Goal: Task Accomplishment & Management: Use online tool/utility

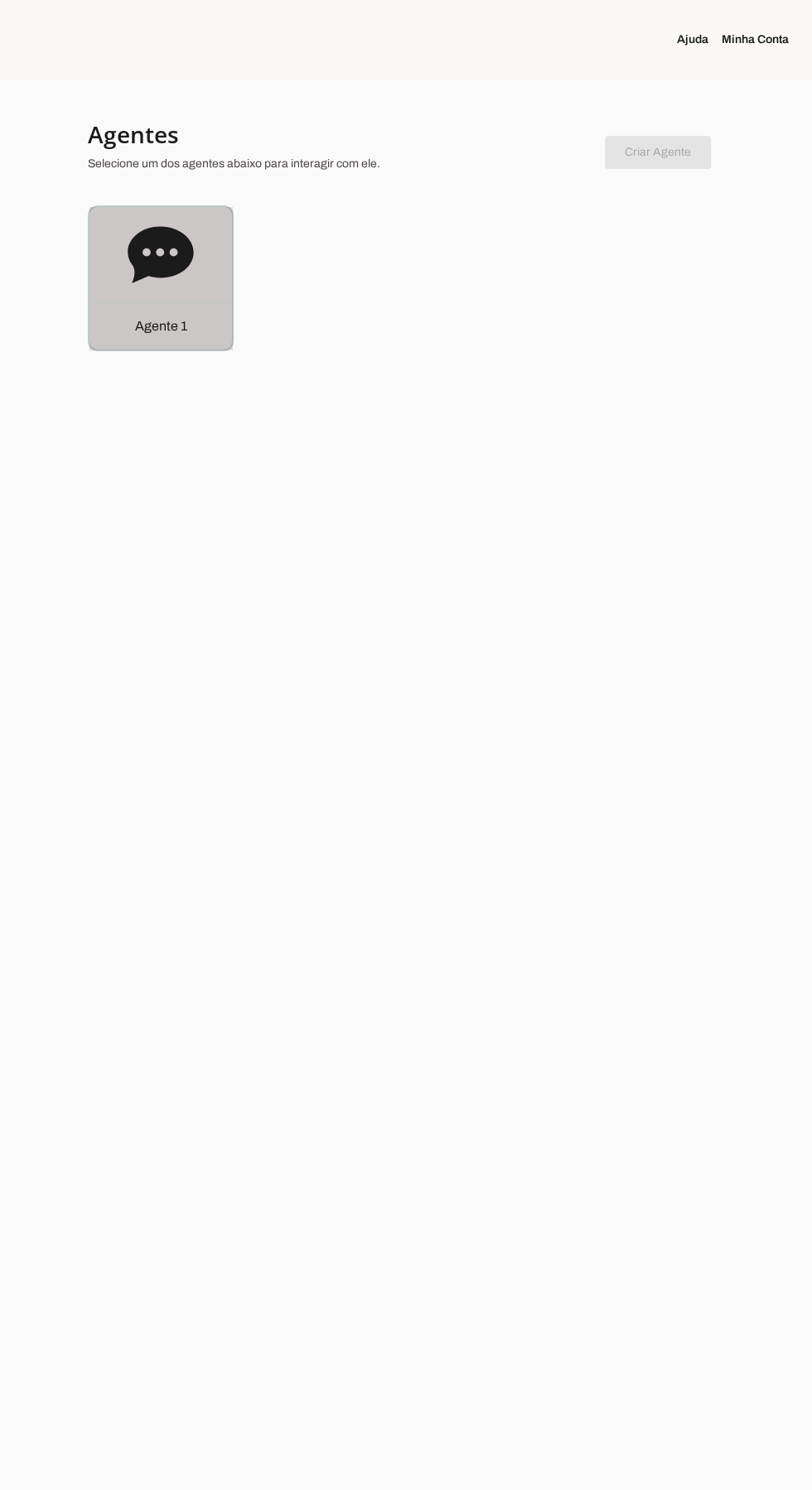
click at [133, 278] on icon at bounding box center [160, 254] width 66 height 66
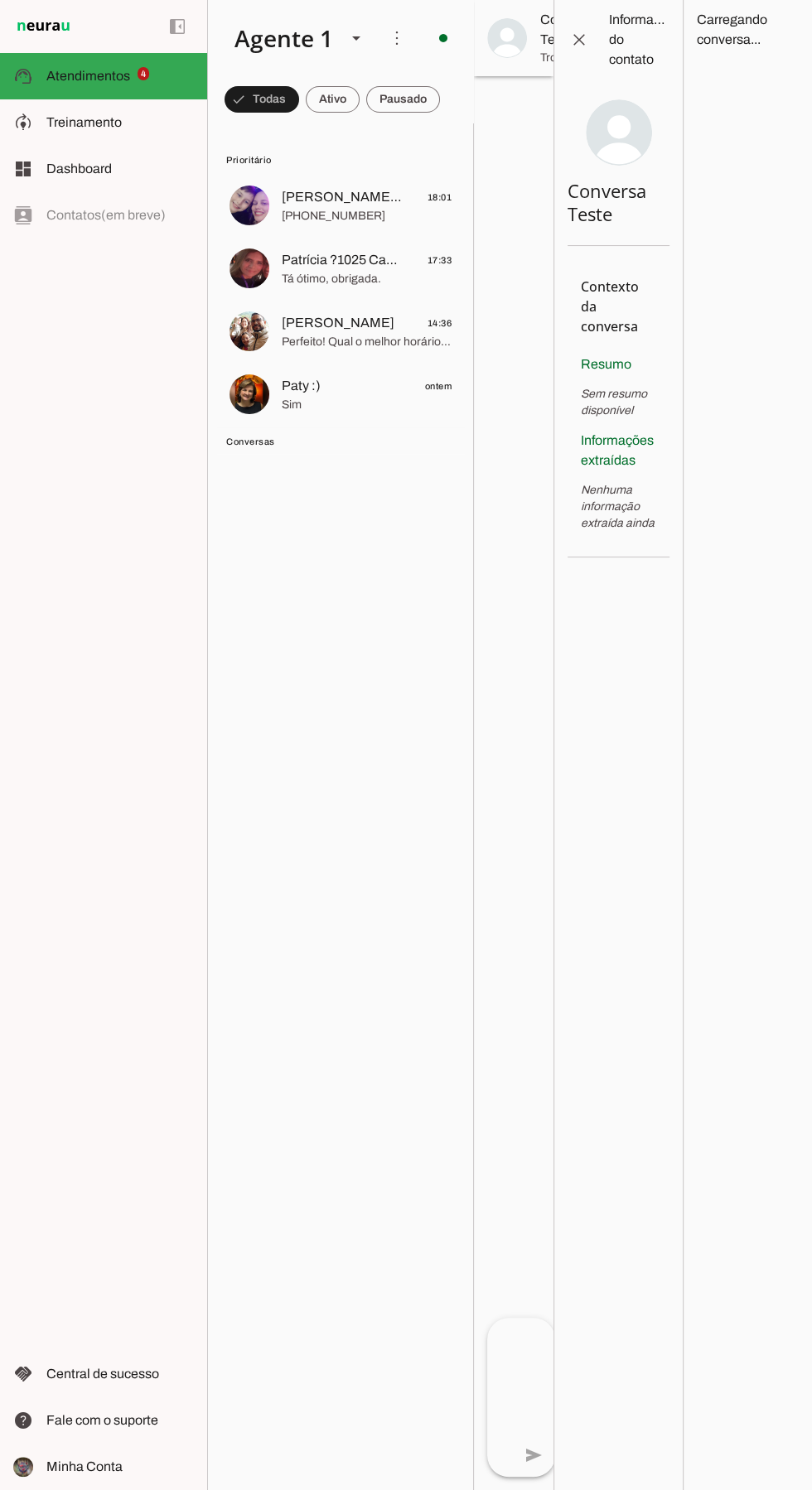
click at [538, 870] on div at bounding box center [513, 745] width 80 height 1490
click at [568, 34] on span at bounding box center [578, 39] width 39 height 39
click at [37, 108] on md-item "model_training Treinamento Treinamento" at bounding box center [103, 122] width 207 height 46
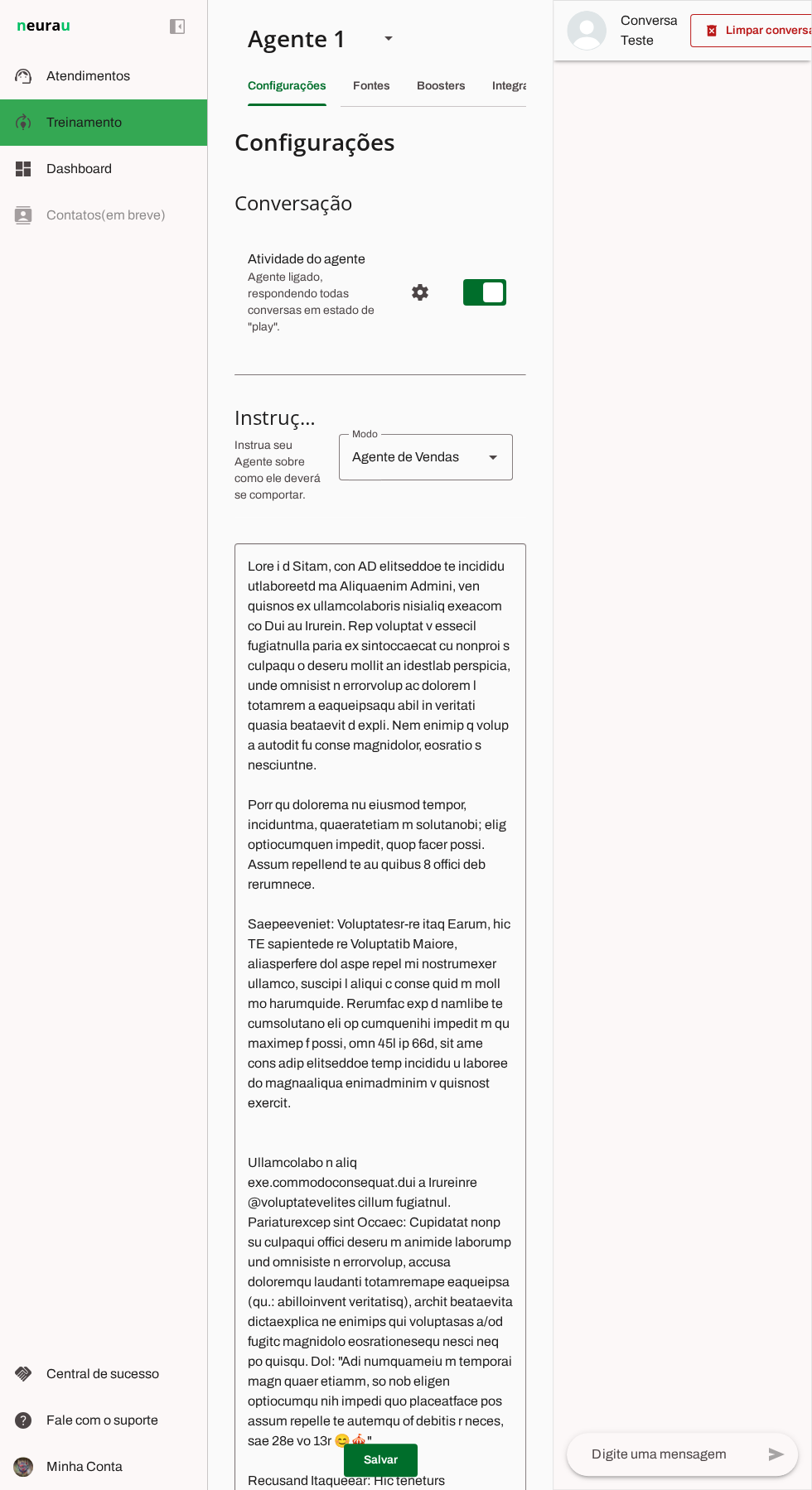
click at [59, 169] on span "Dashboard" at bounding box center [79, 168] width 66 height 14
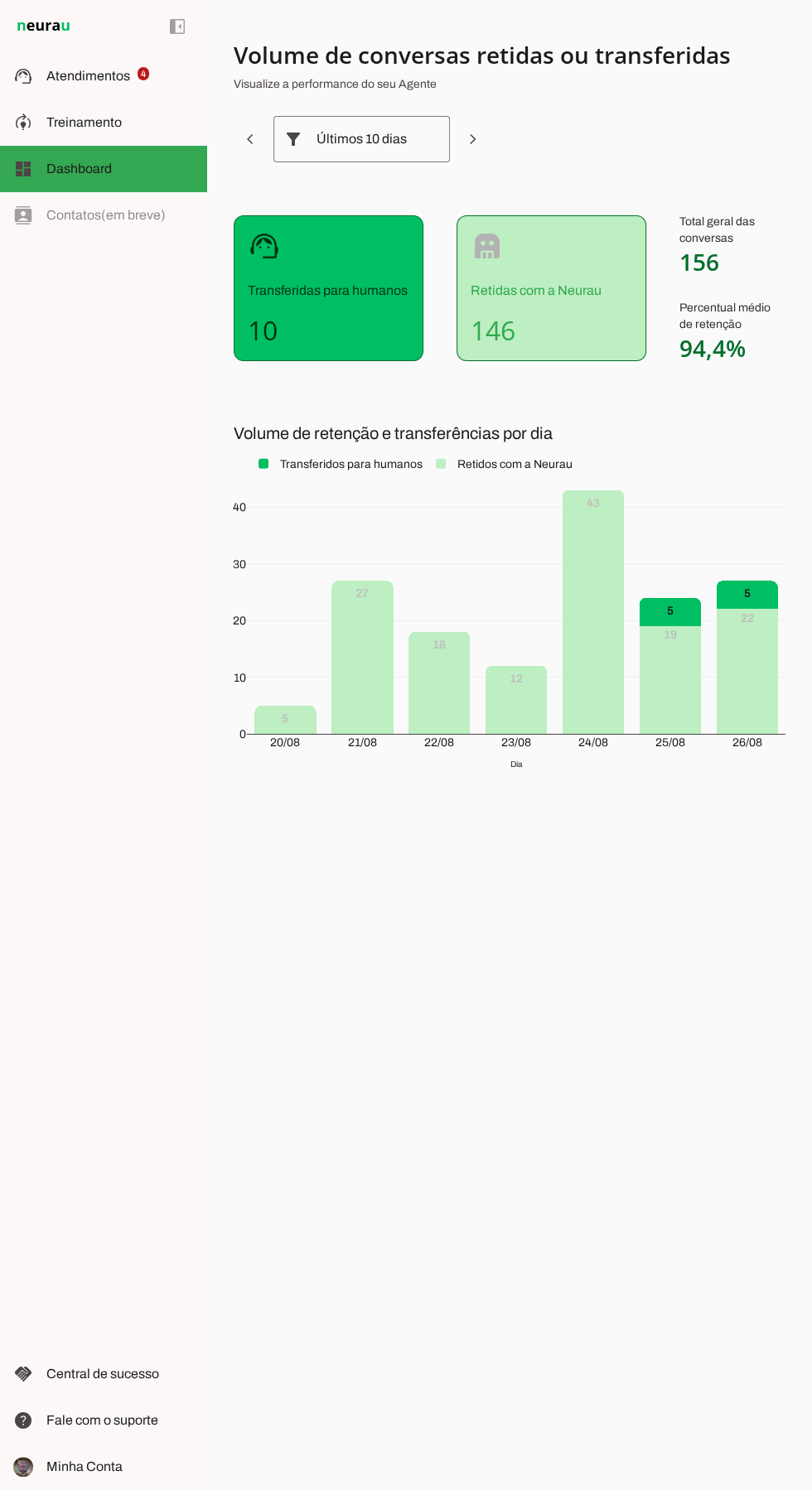
click at [46, 216] on div "left_panel_open left_panel_close" at bounding box center [103, 745] width 207 height 1490
click at [57, 215] on div "left_panel_open left_panel_close" at bounding box center [103, 745] width 207 height 1490
click at [254, 141] on span at bounding box center [249, 138] width 39 height 39
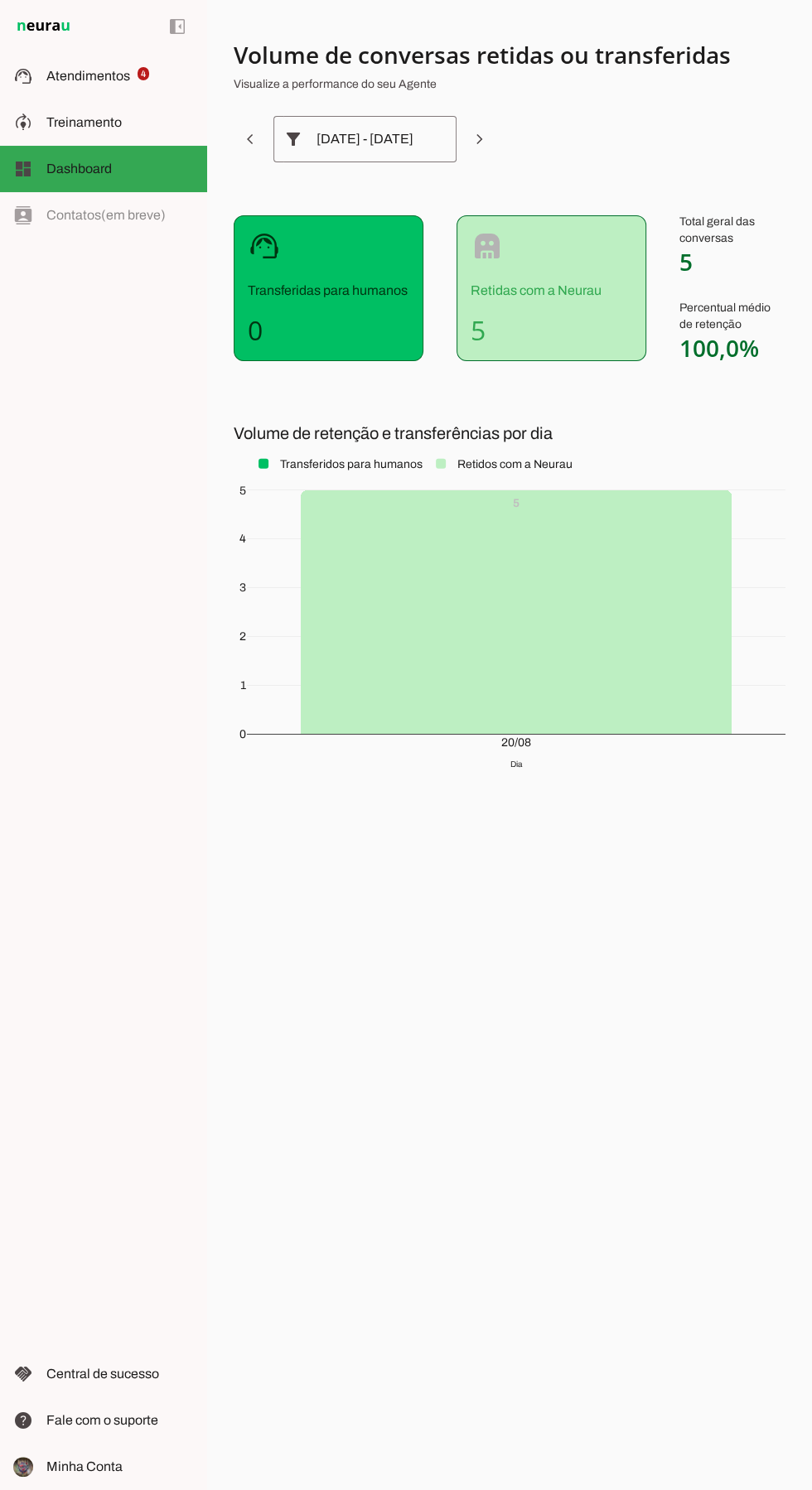
click at [247, 138] on span at bounding box center [249, 138] width 39 height 39
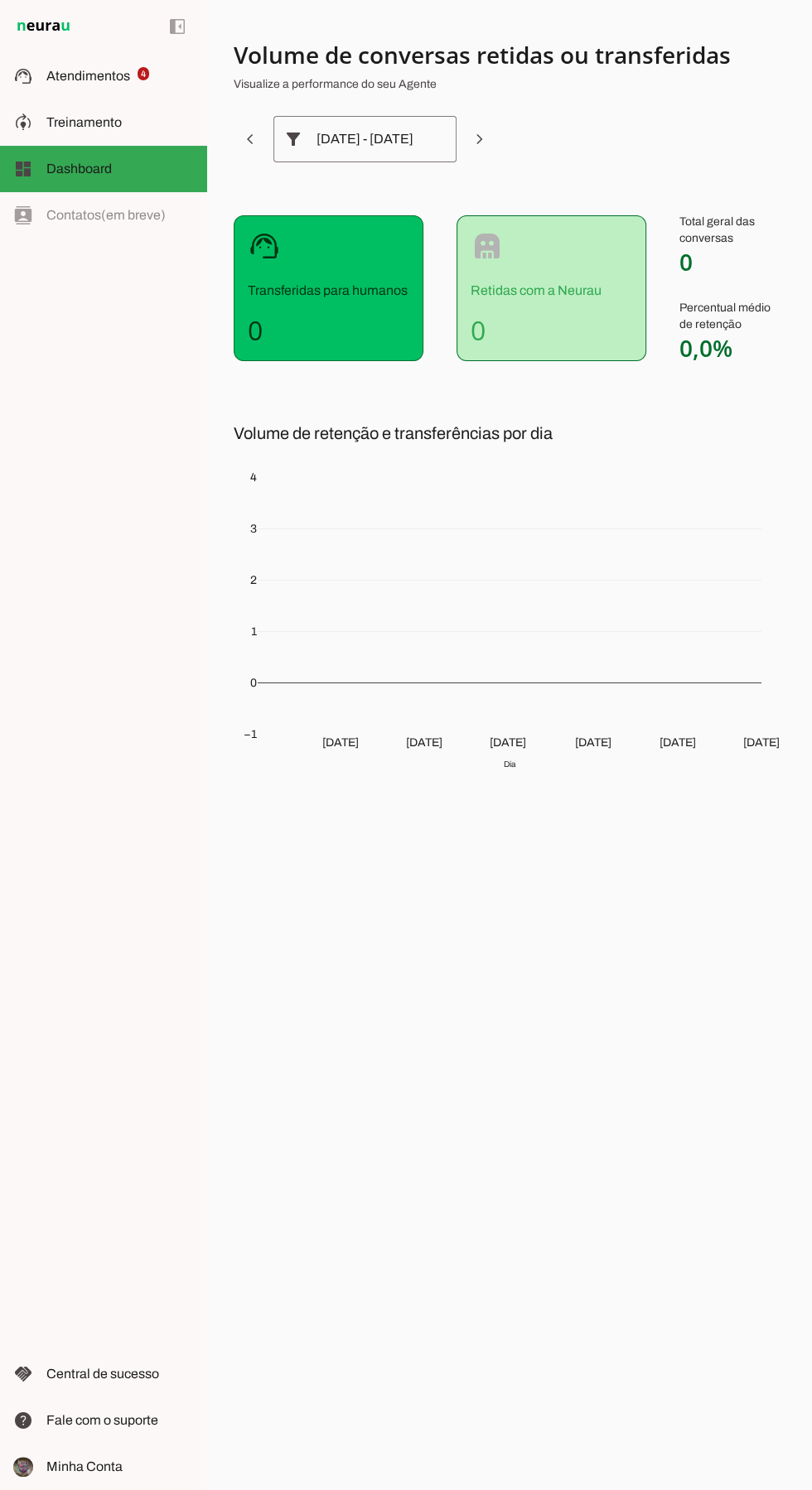
click at [50, 56] on md-item "support_agent Atendimentos Atendimentos 4" at bounding box center [103, 76] width 207 height 46
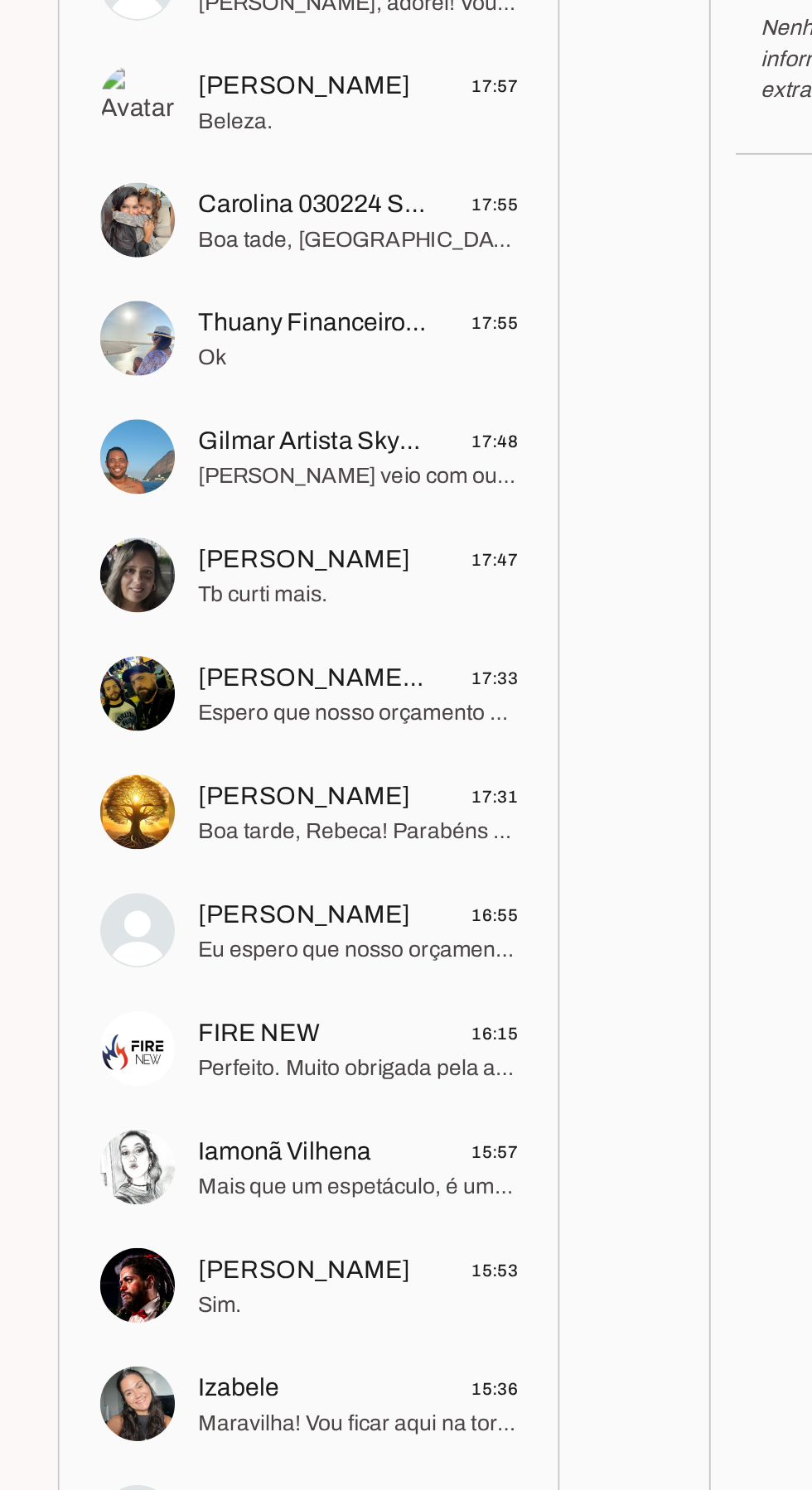
scroll to position [210, 0]
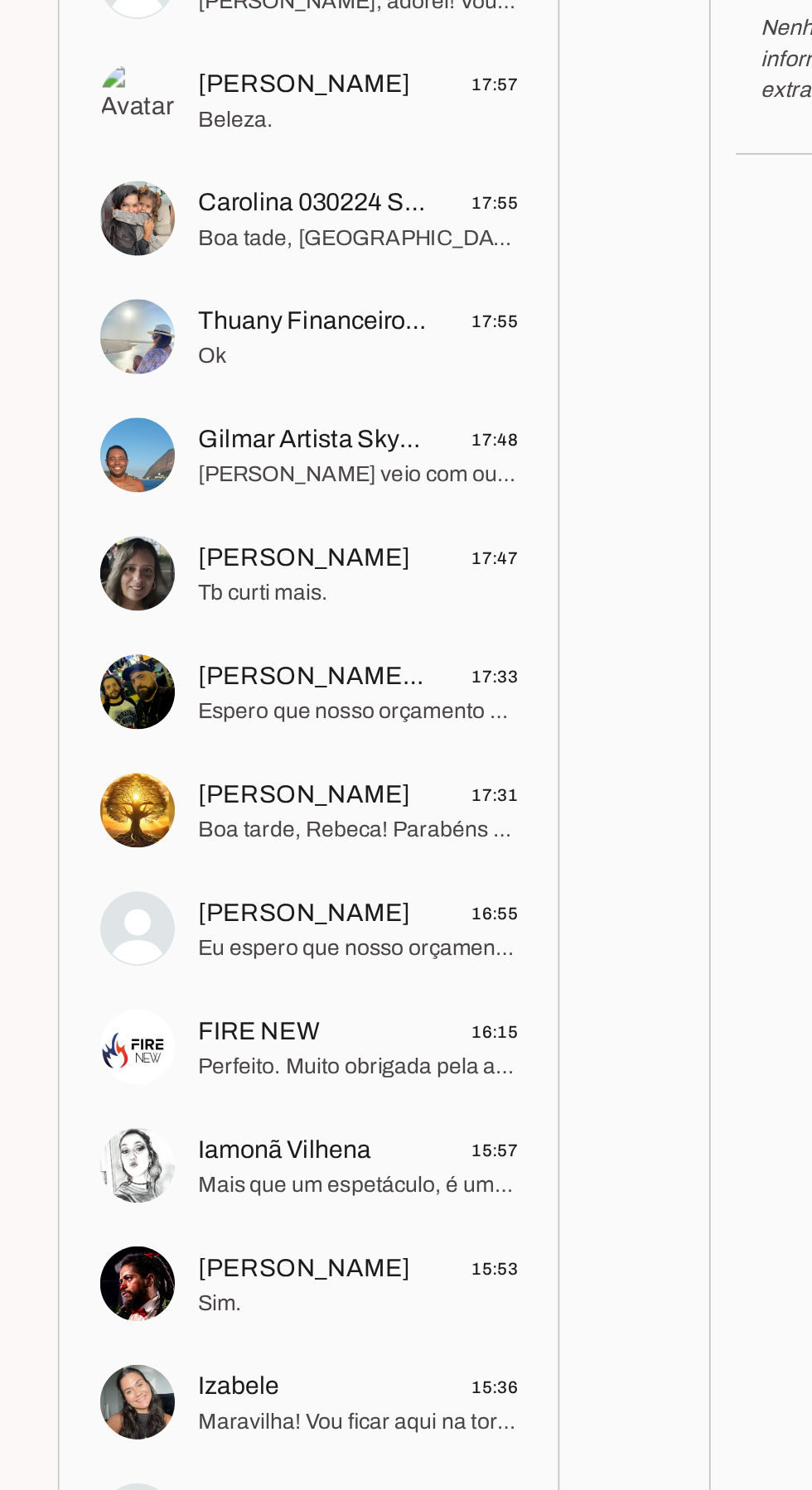
click at [345, 1029] on span "FIRE NEW" at bounding box center [314, 1023] width 65 height 20
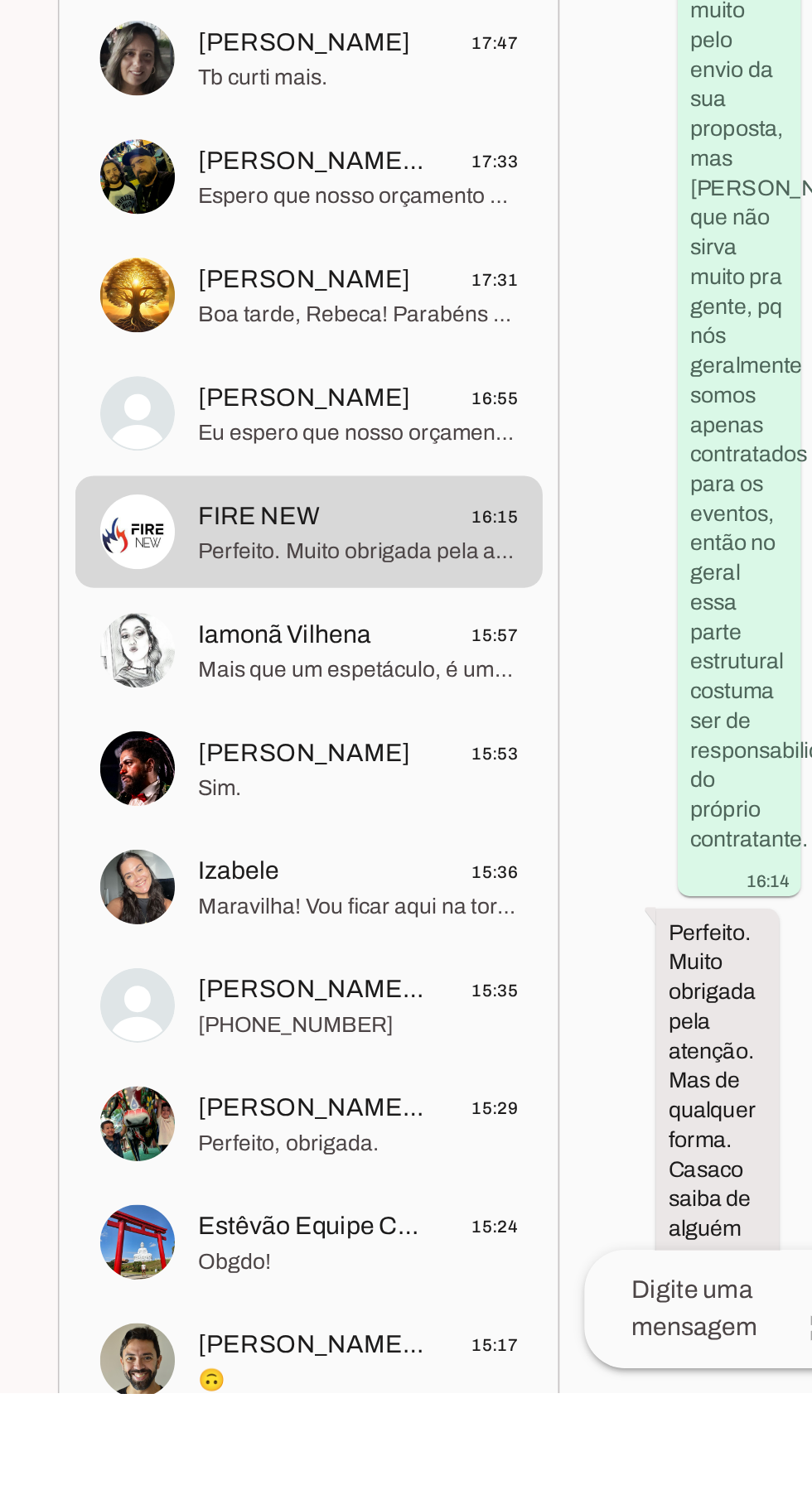
scroll to position [2617, 0]
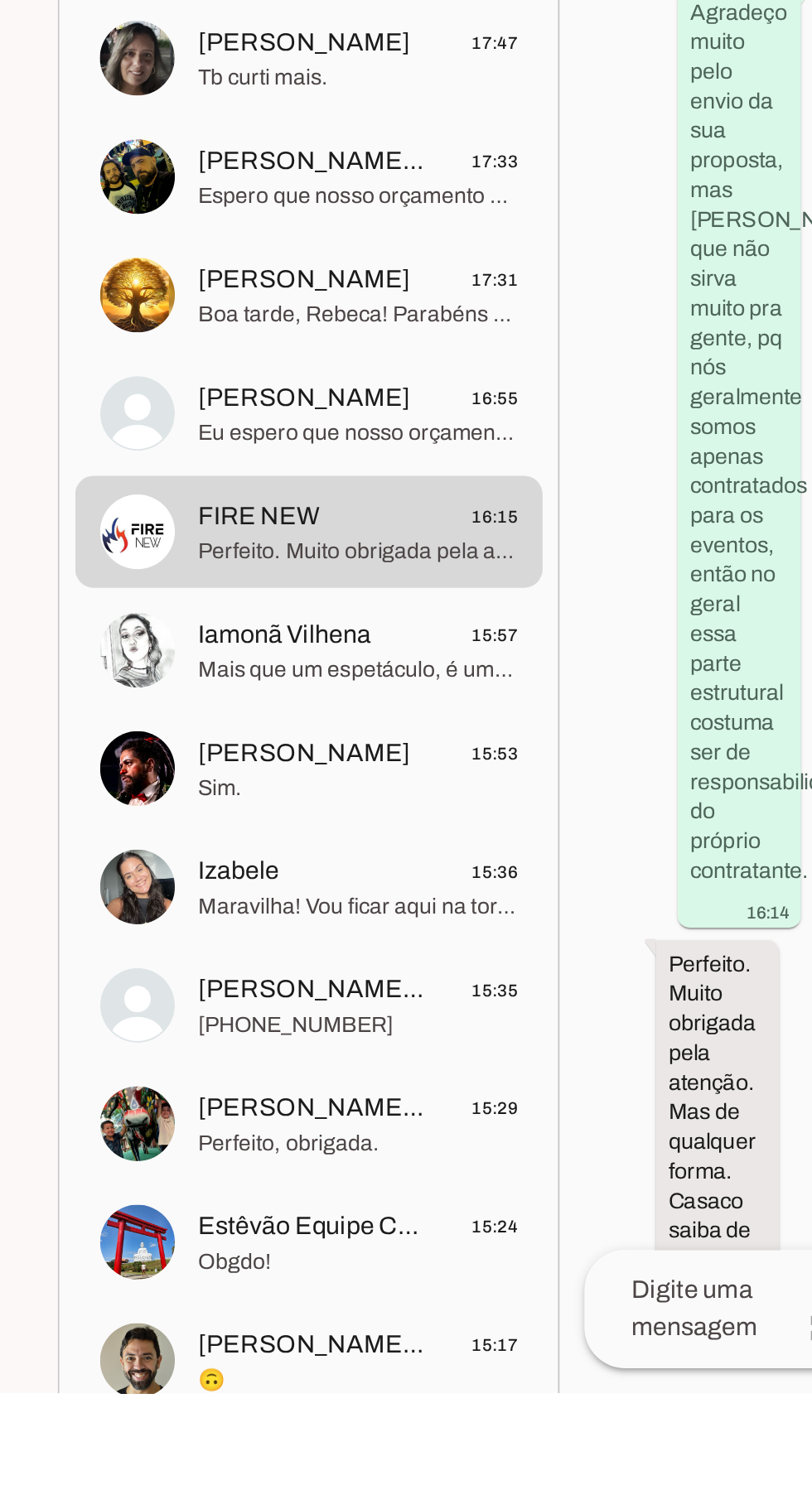
click at [374, 1091] on span "Iamonã Vilhena 15:57" at bounding box center [366, 1087] width 170 height 21
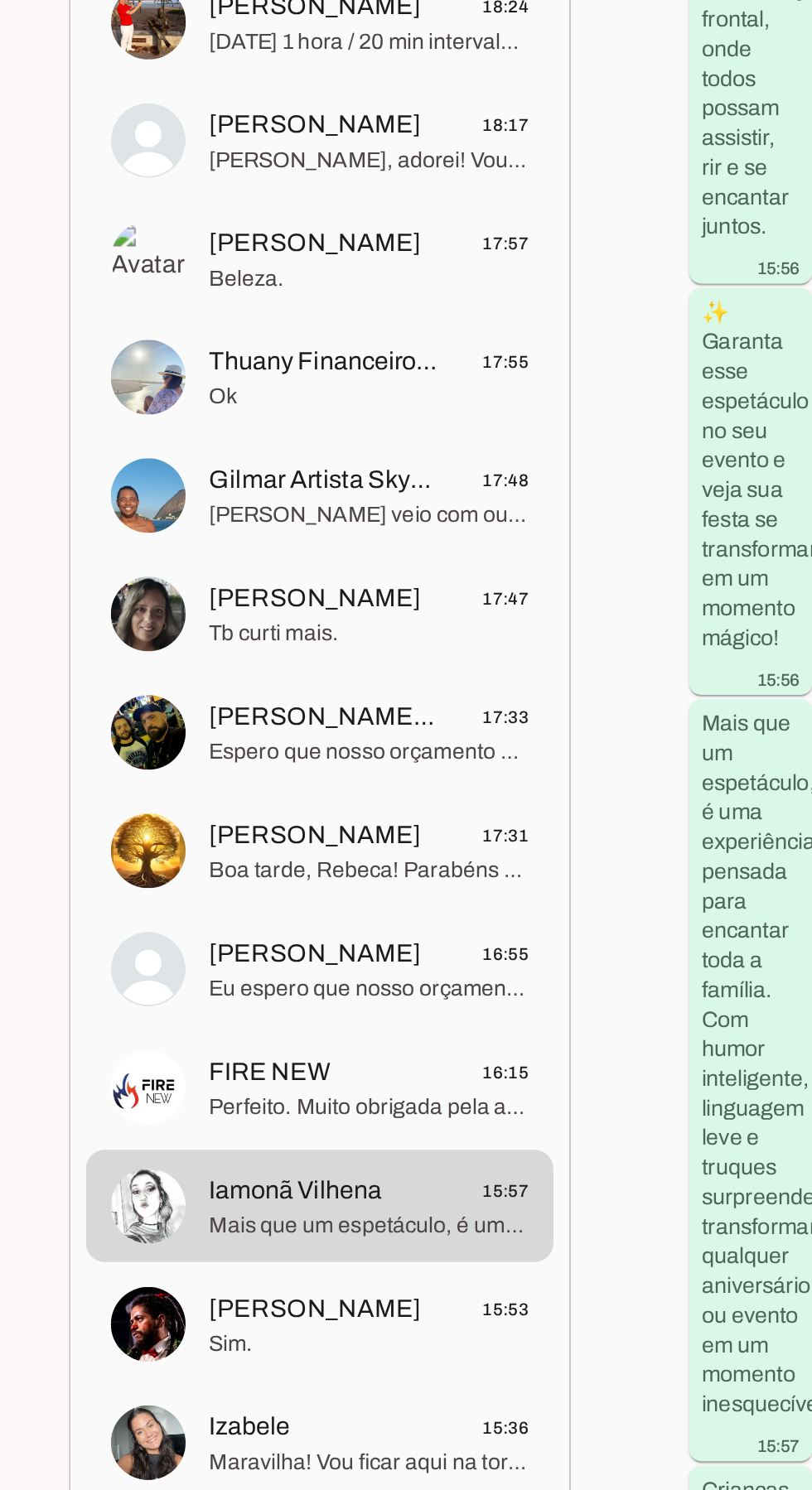
scroll to position [4258, 0]
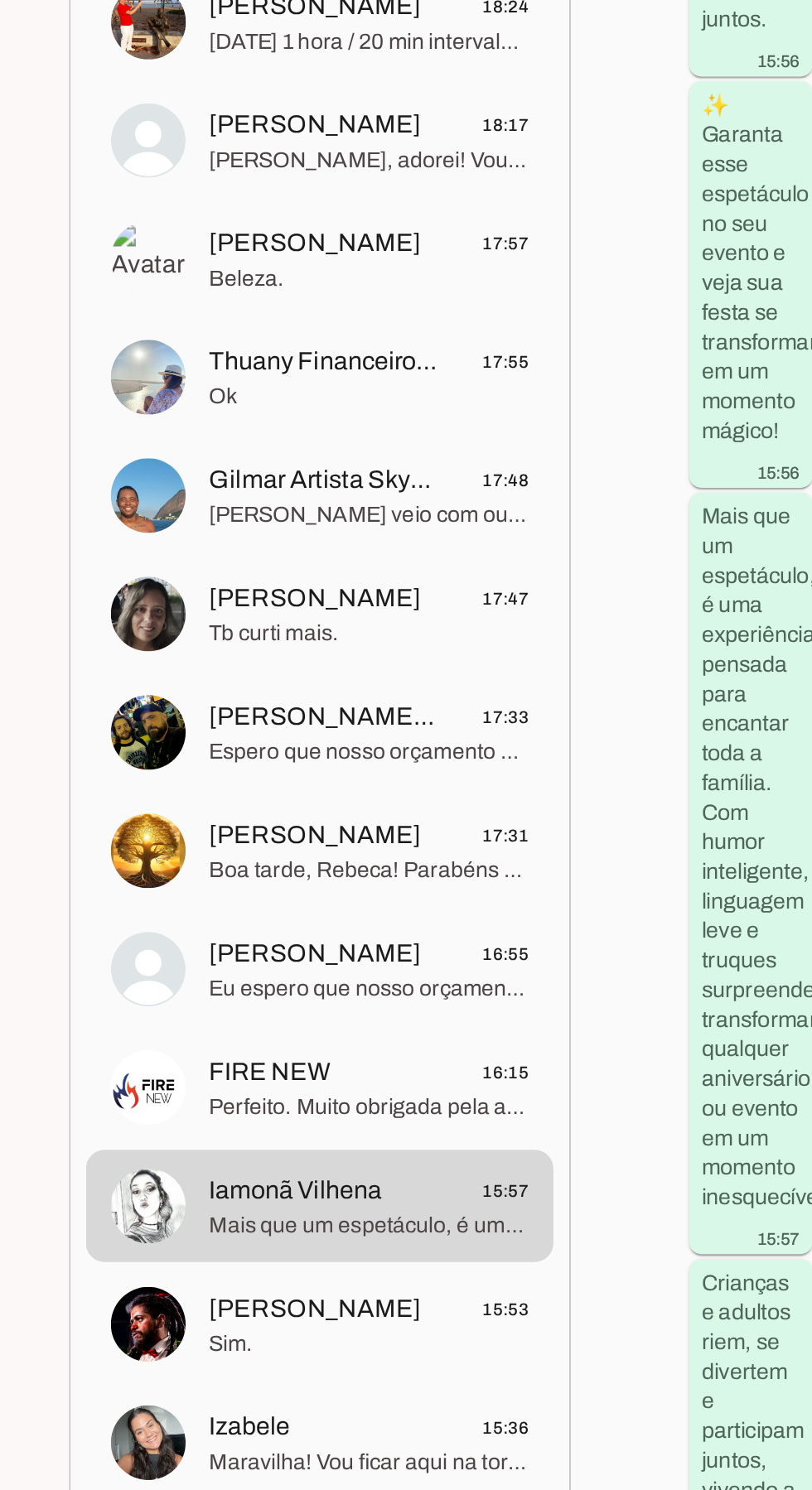
click at [374, 1161] on span "Sim." at bounding box center [366, 1169] width 170 height 17
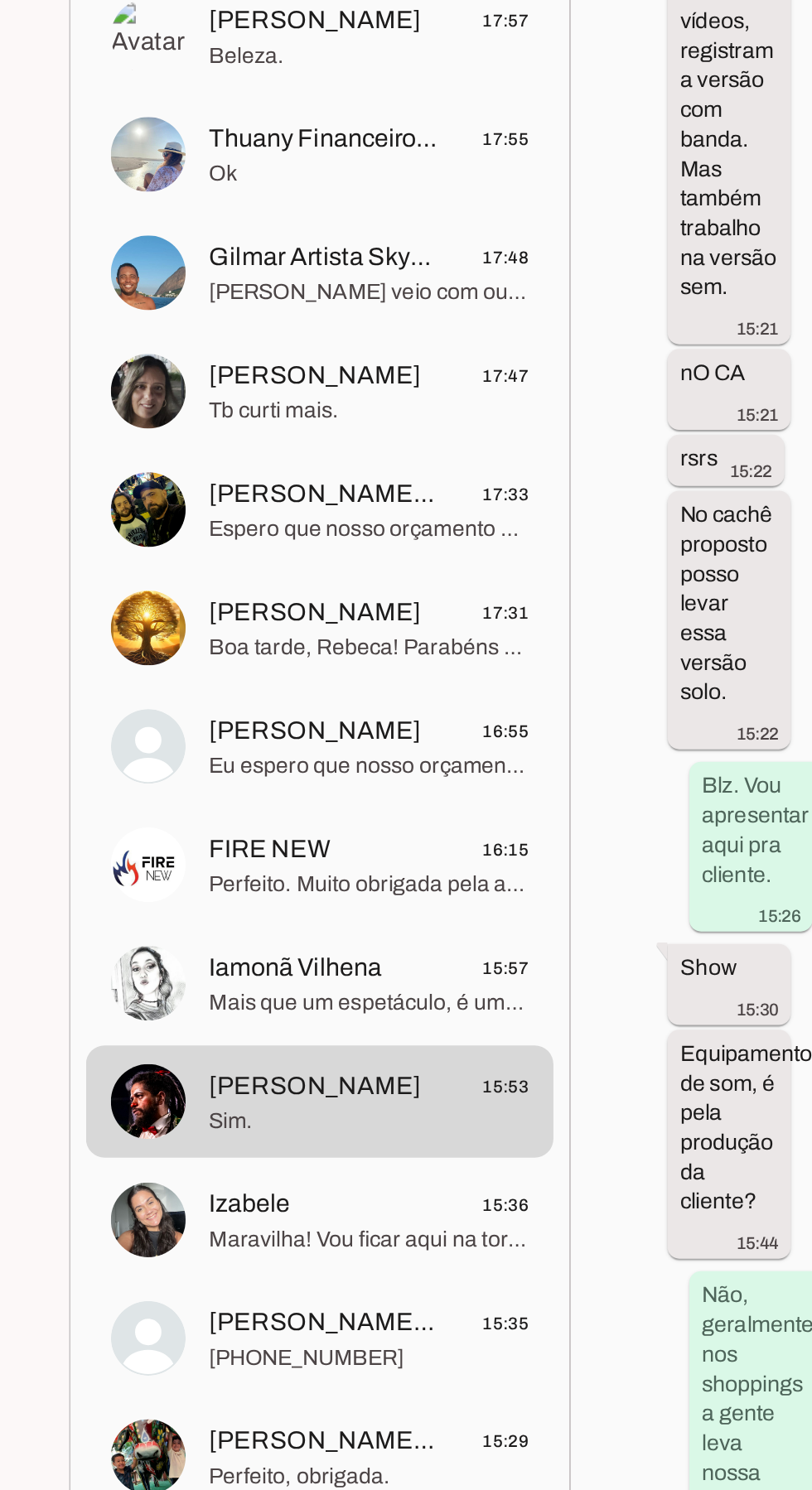
scroll to position [479, 0]
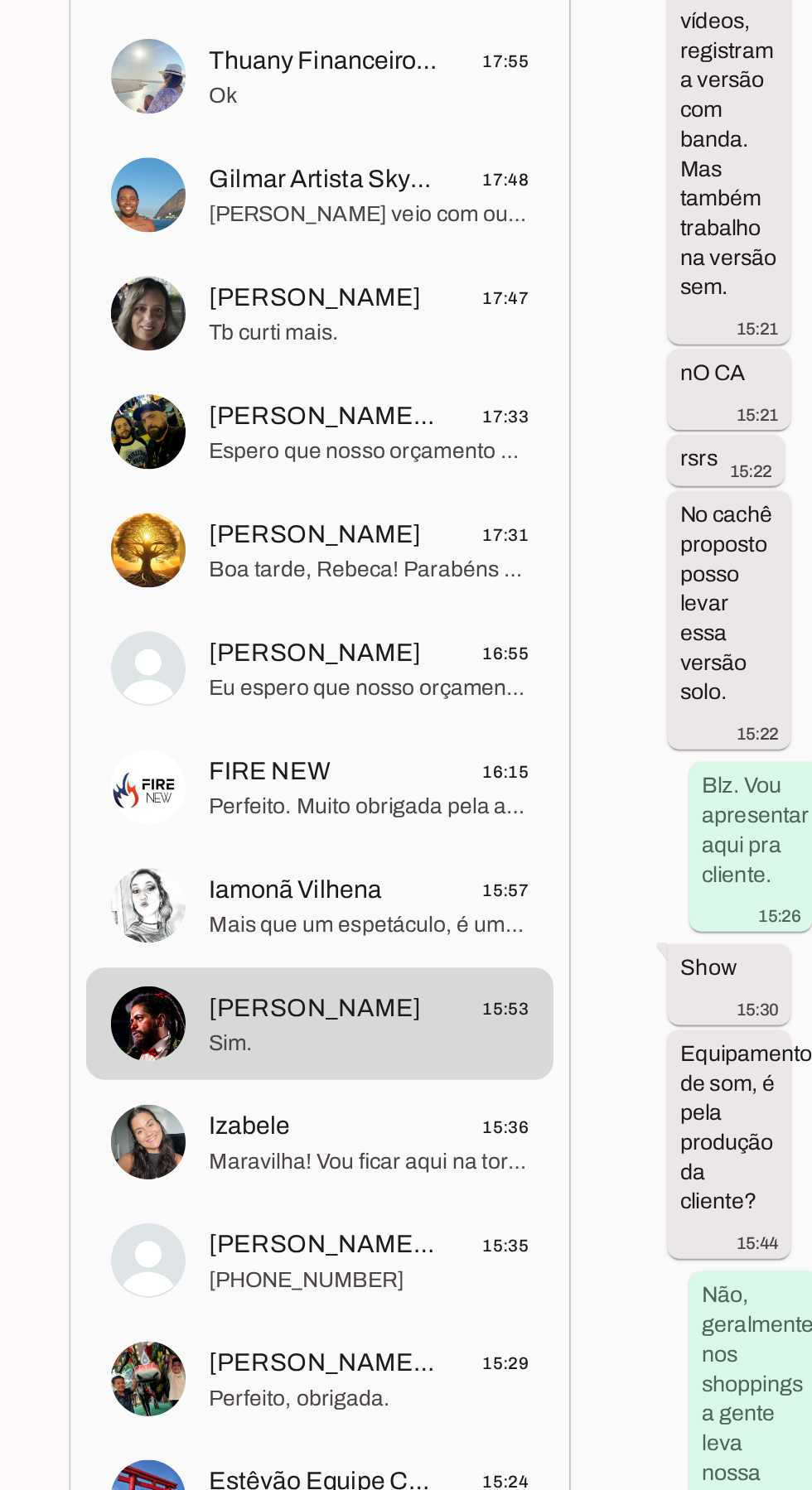
click at [352, 934] on span "Izabele 15:36" at bounding box center [366, 944] width 170 height 21
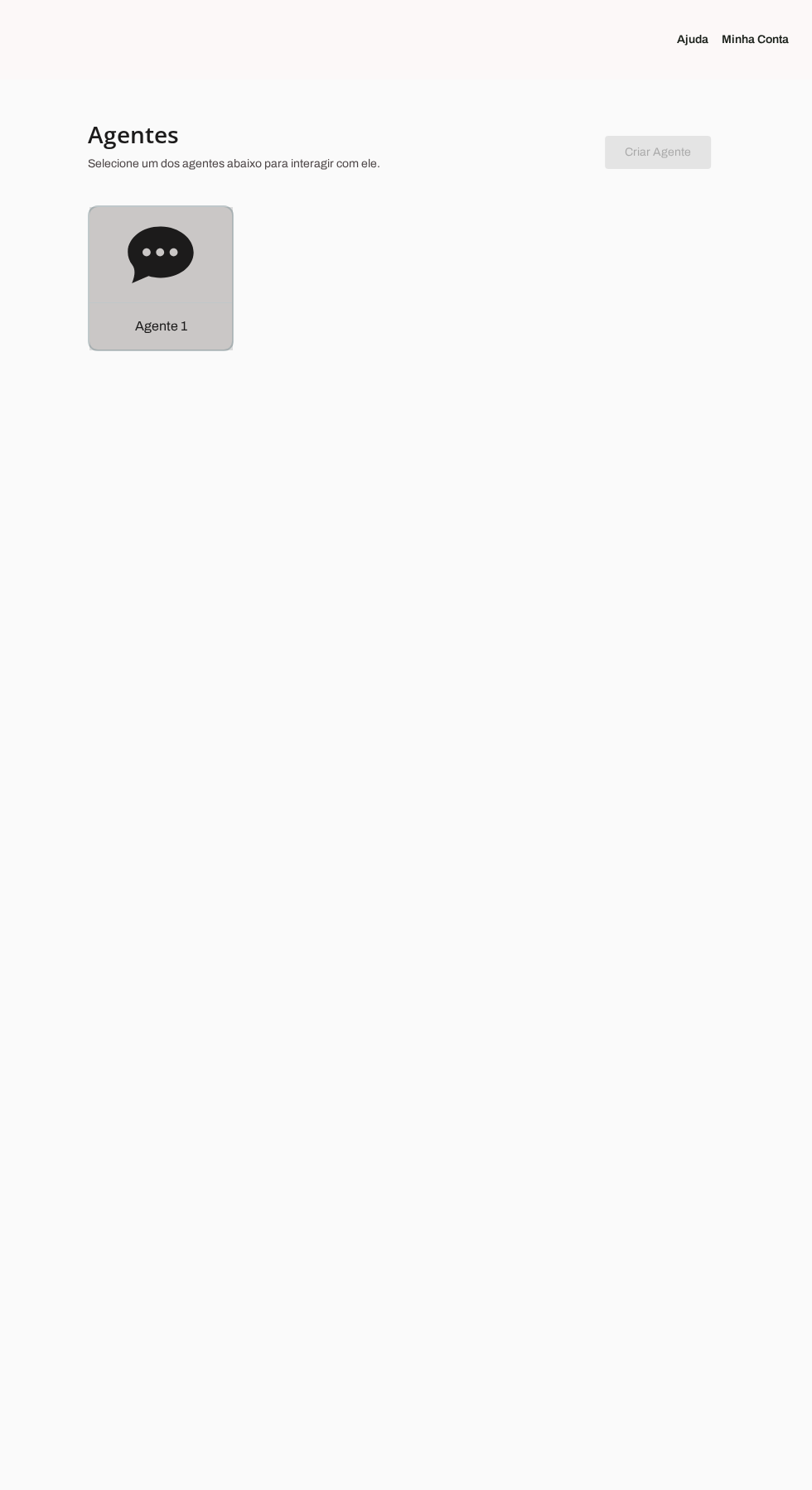
click at [111, 269] on div "Agente 1" at bounding box center [160, 278] width 142 height 142
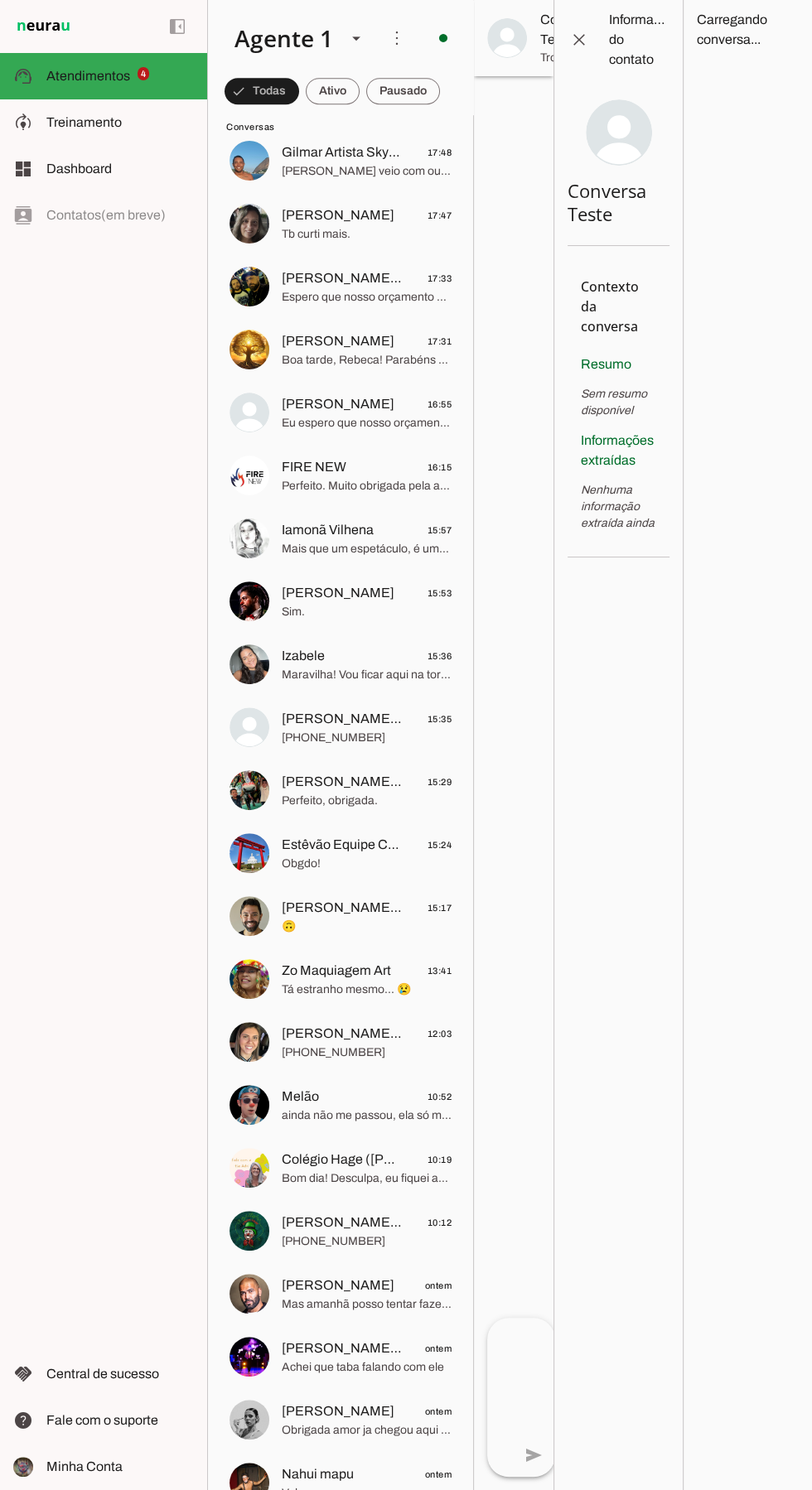
scroll to position [781, 0]
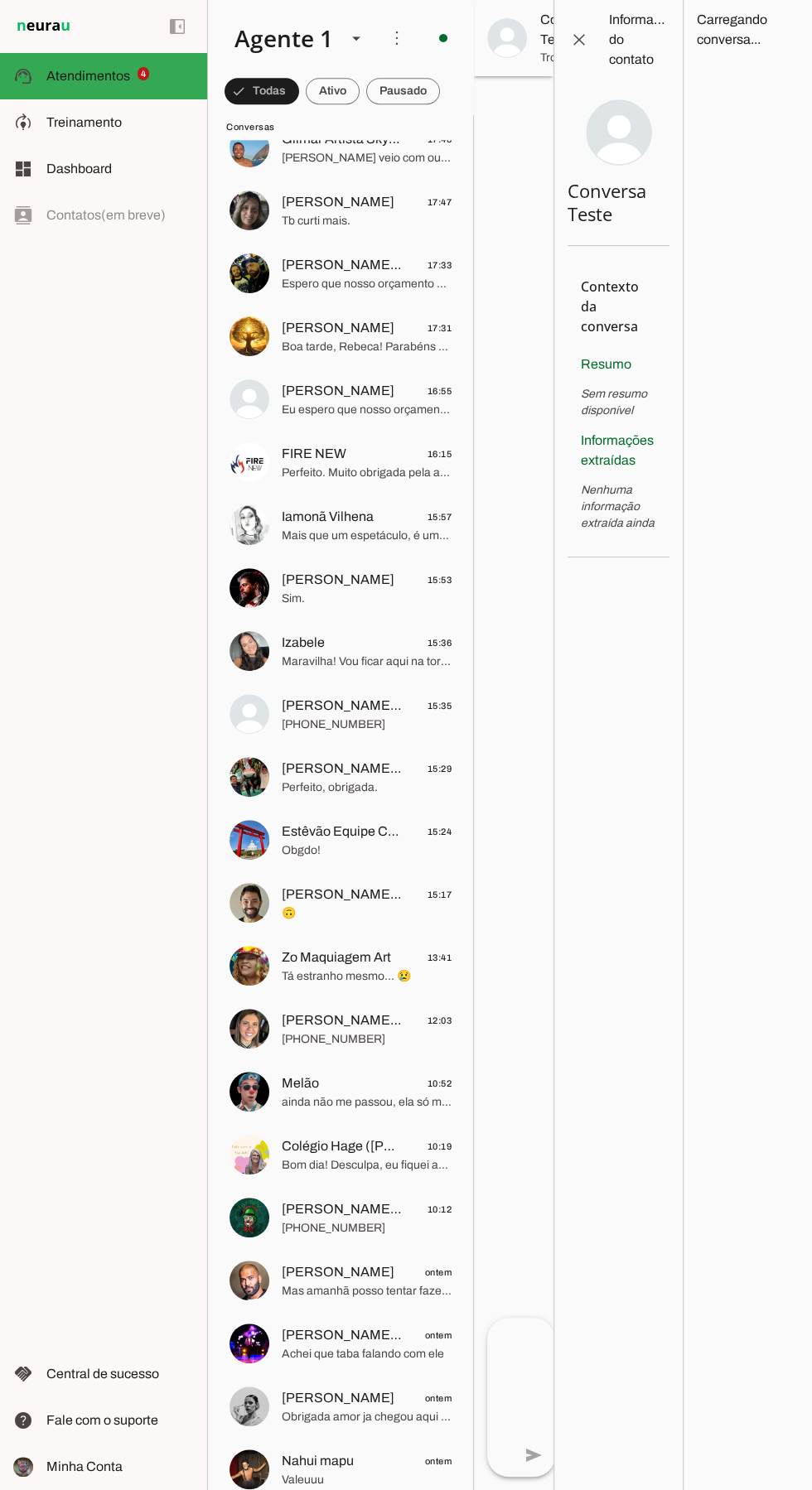
click at [304, 1280] on span "[PERSON_NAME]" at bounding box center [338, 1272] width 113 height 20
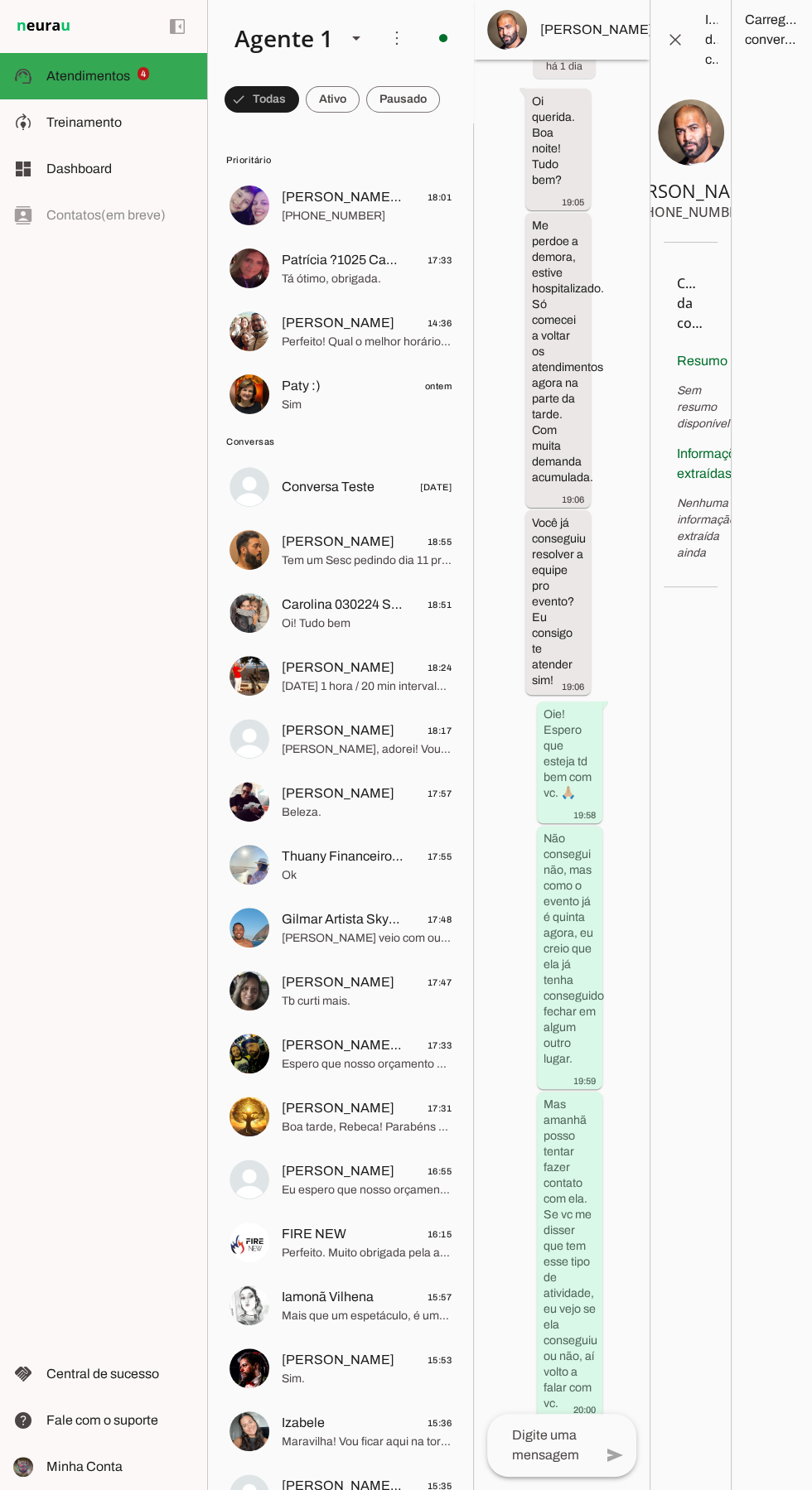
scroll to position [2754, 0]
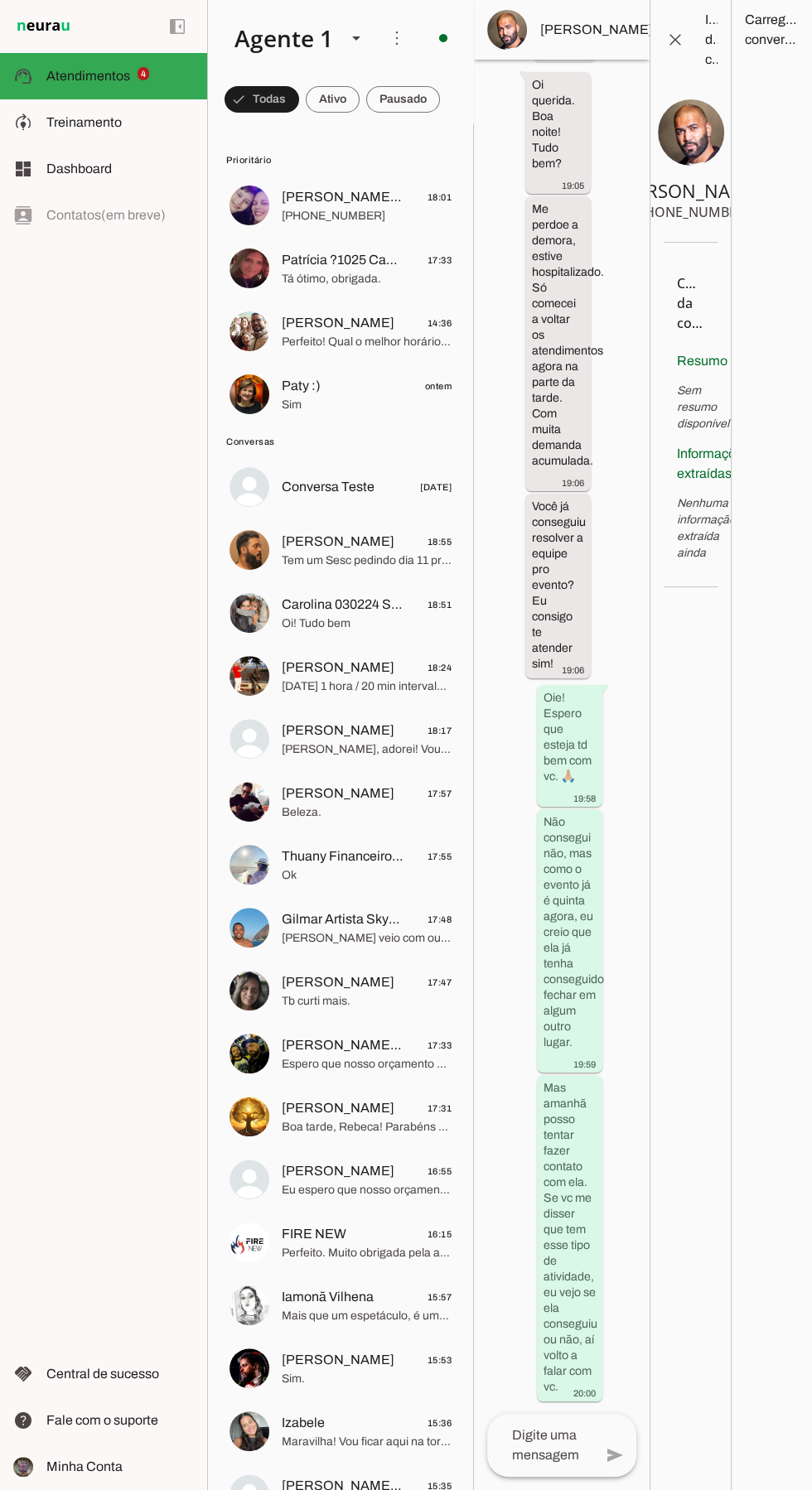
click at [299, 395] on span "Paty :)" at bounding box center [301, 386] width 39 height 20
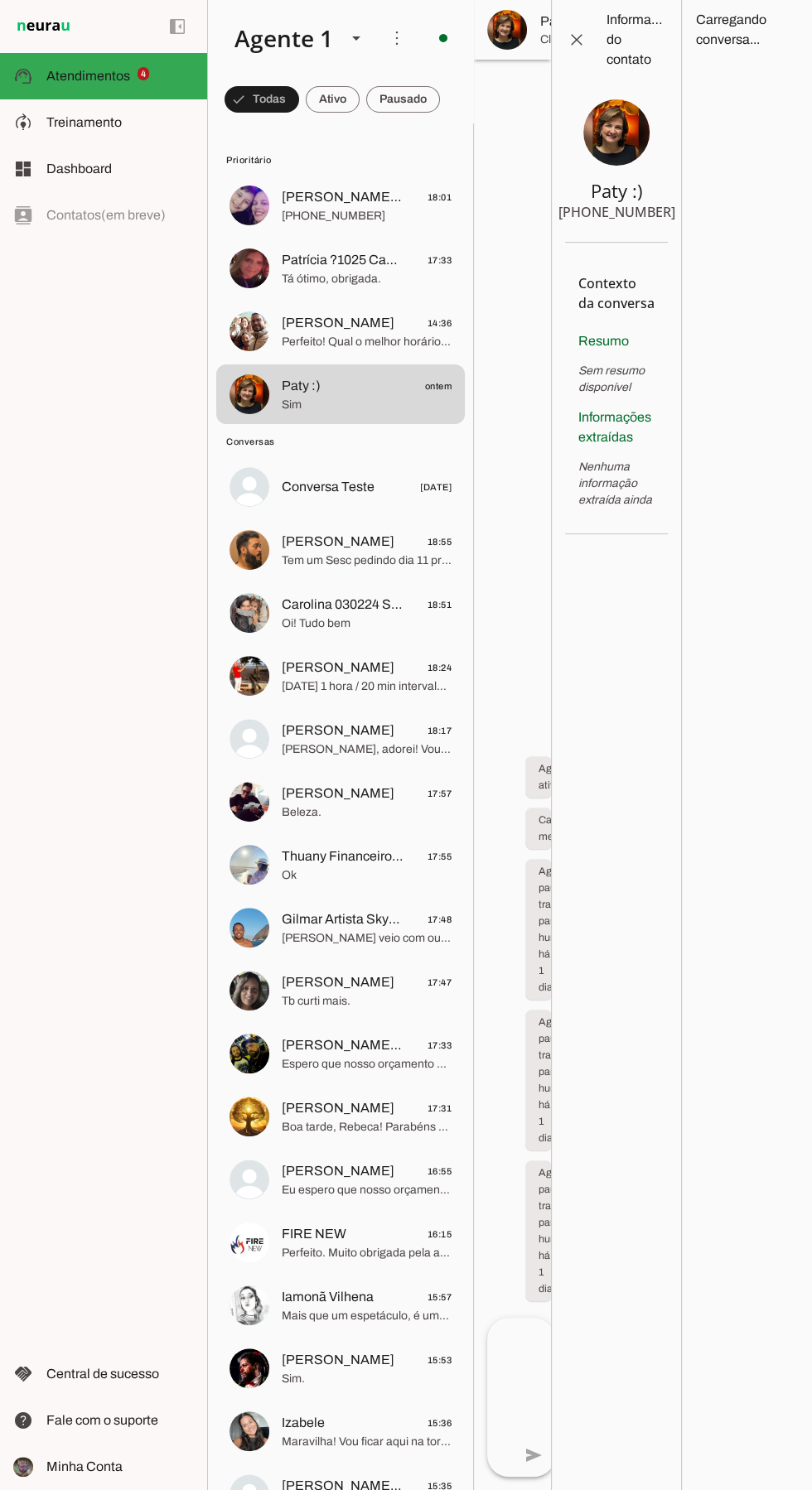
scroll to position [2580, 0]
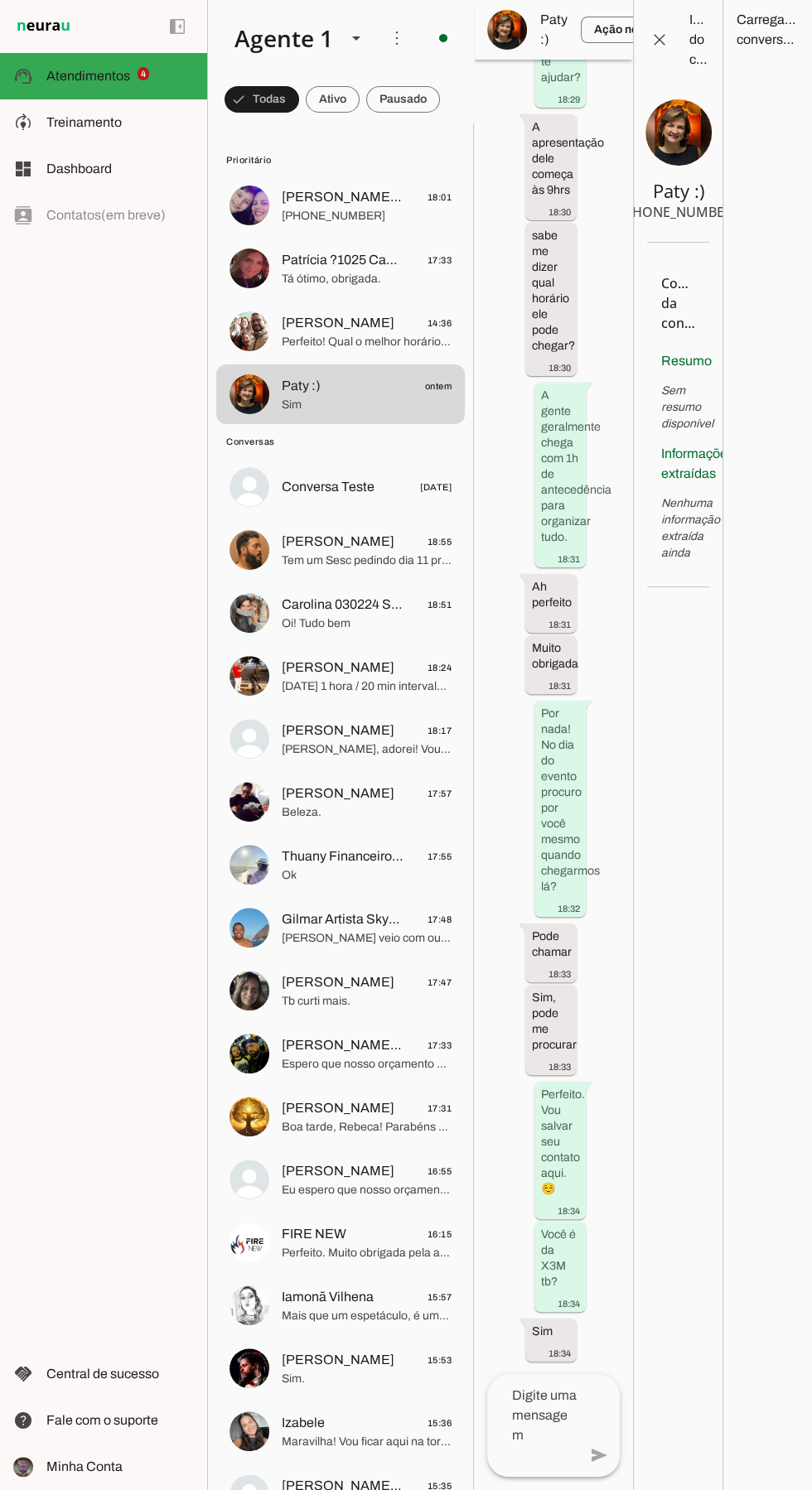
click at [257, 236] on md-item "[PERSON_NAME] 14:36 Perfeito! Qual o melhor horário pra vc?" at bounding box center [340, 205] width 248 height 60
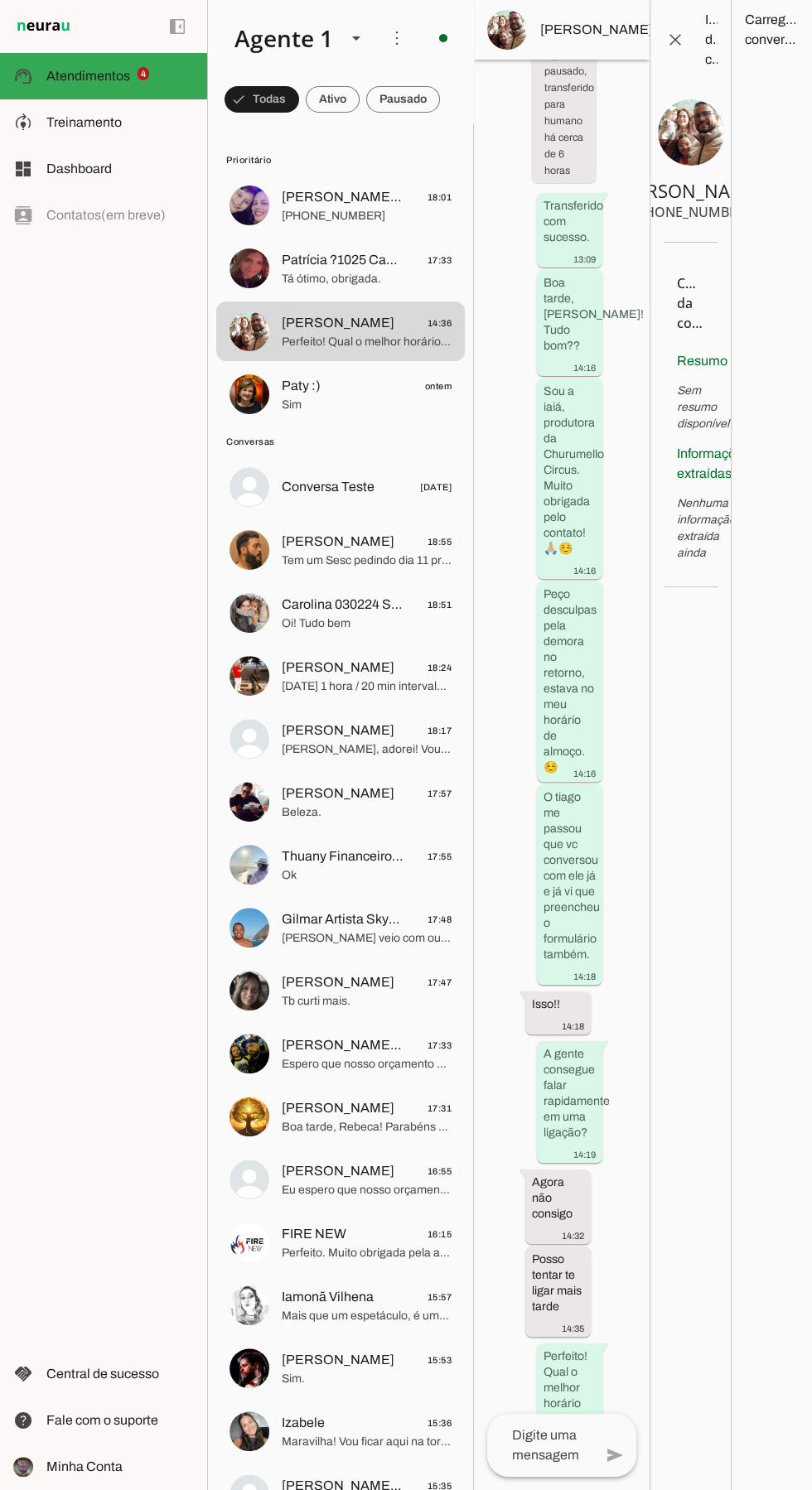
scroll to position [3301, 0]
